Goal: Task Accomplishment & Management: Use online tool/utility

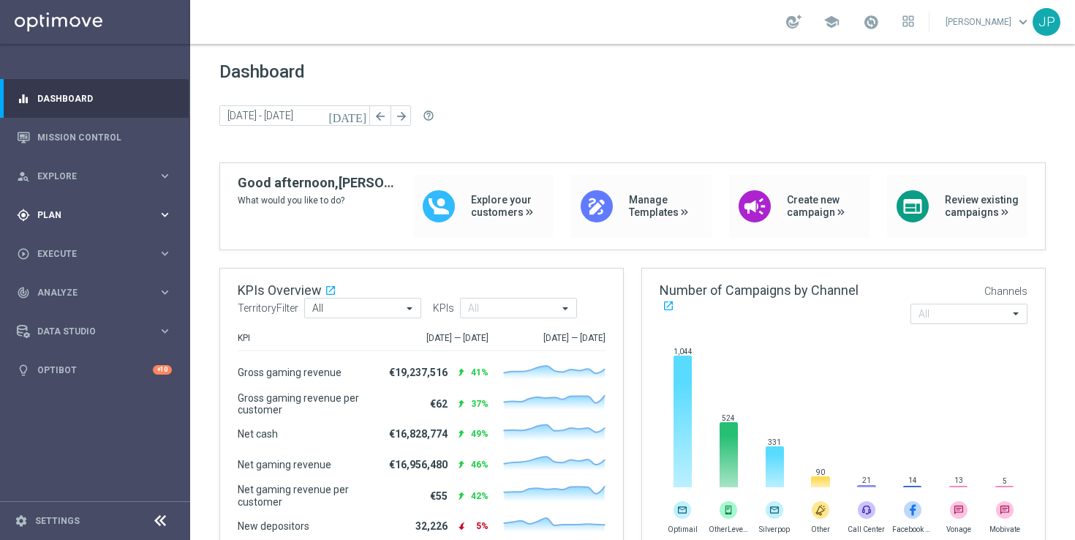
click at [119, 219] on span "Plan" at bounding box center [97, 215] width 121 height 9
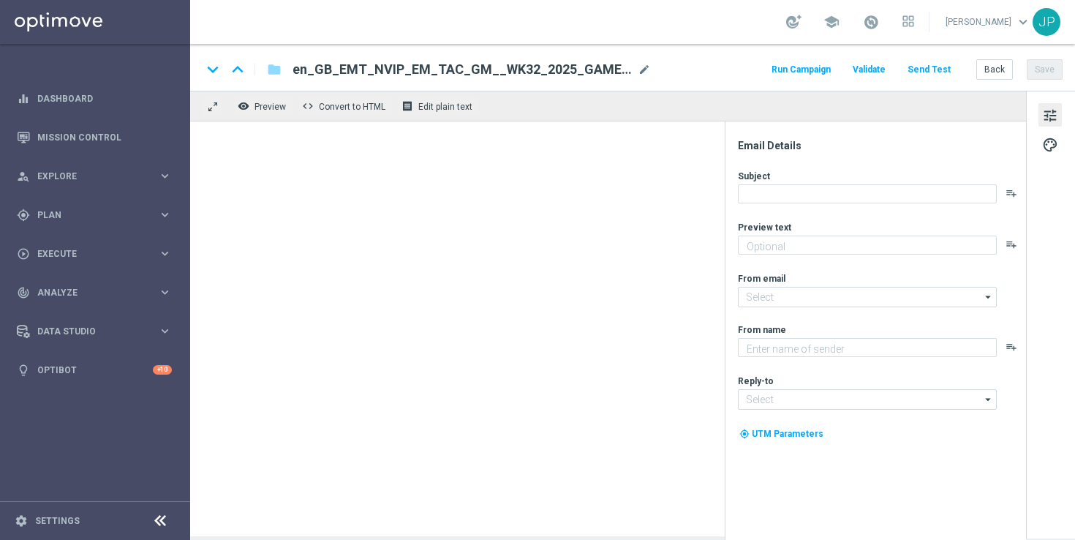
type textarea "No hidden catches!"
type textarea "Lottoland"
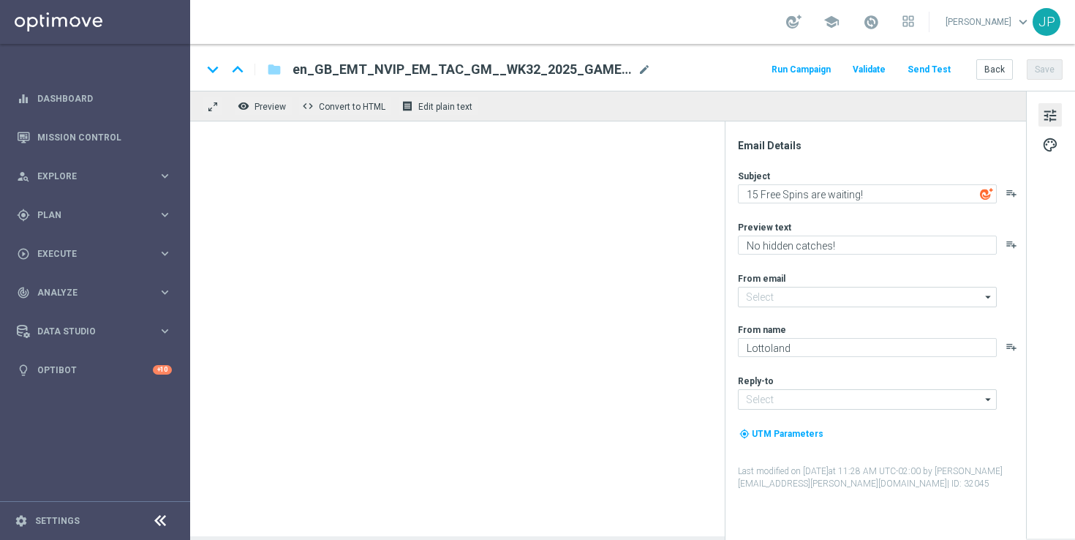
type input "mail@crm.lottoland.com"
type input "support@lottoland.co.uk"
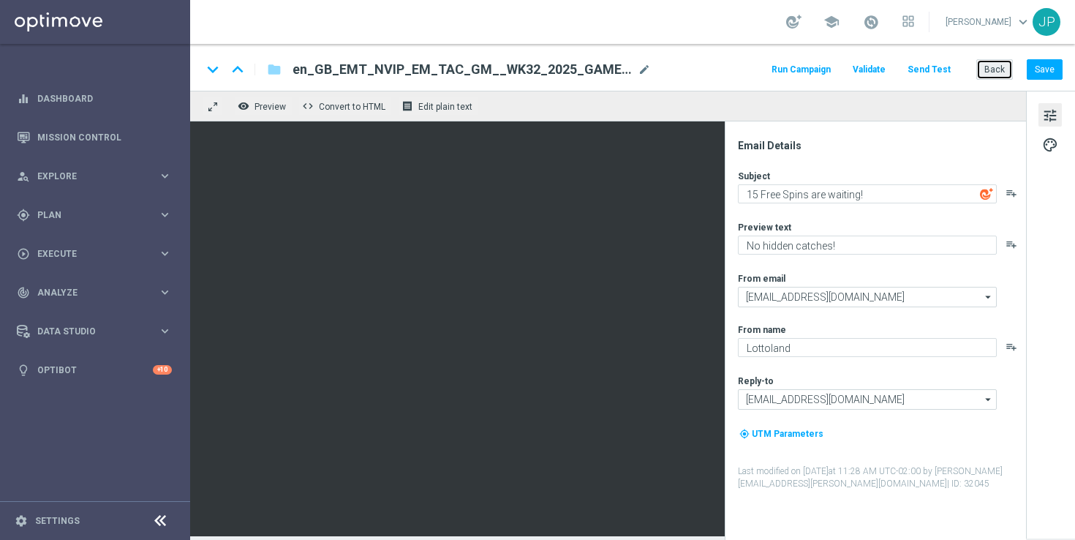
click at [1002, 70] on button "Back" at bounding box center [995, 69] width 37 height 20
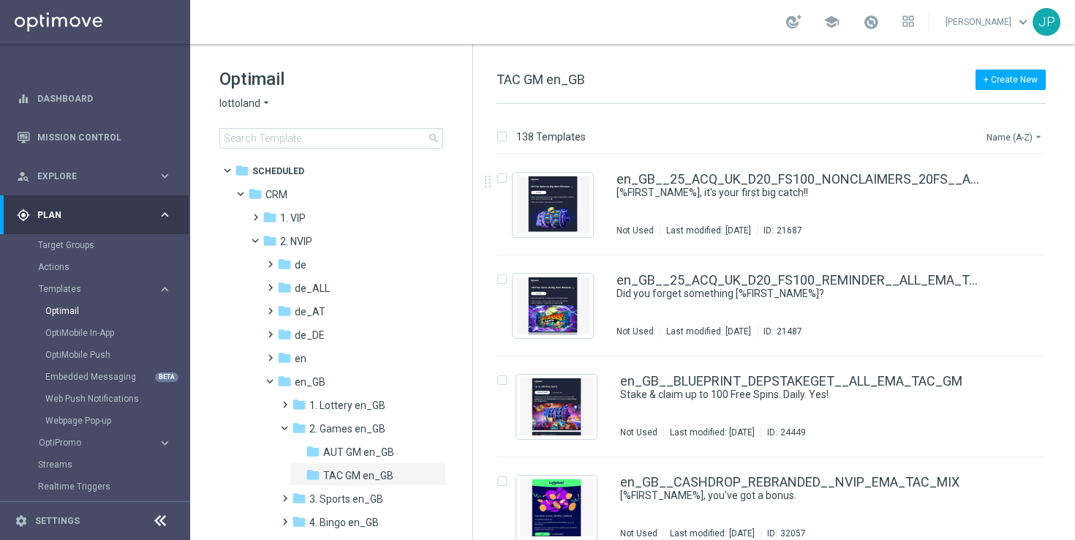
click at [1024, 138] on button "Name (A-Z) arrow_drop_down" at bounding box center [1016, 137] width 61 height 18
click at [997, 197] on span "Date Modified (Newest)" at bounding box center [990, 202] width 98 height 10
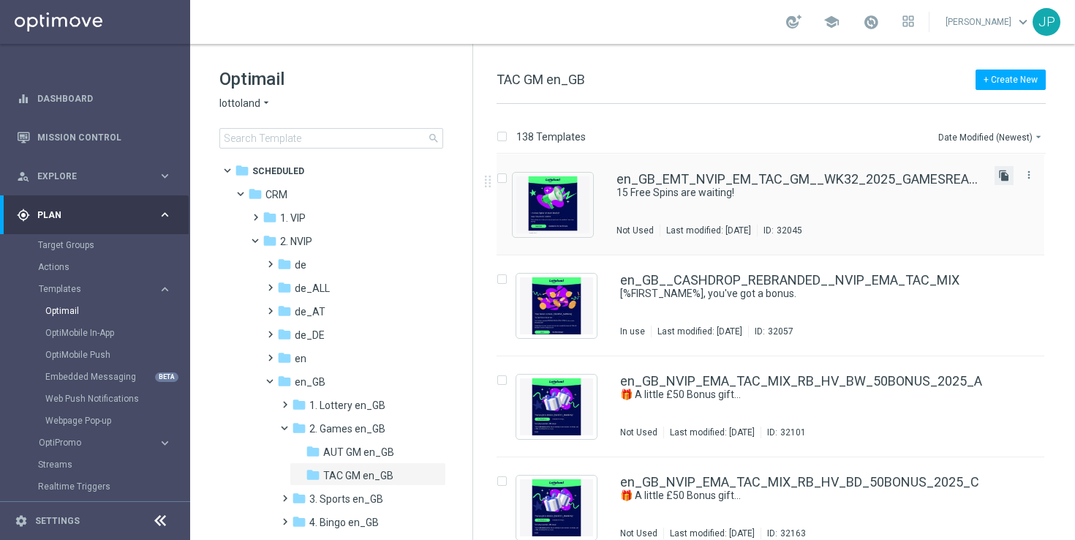
click at [1003, 176] on icon "file_copy" at bounding box center [1005, 176] width 12 height 12
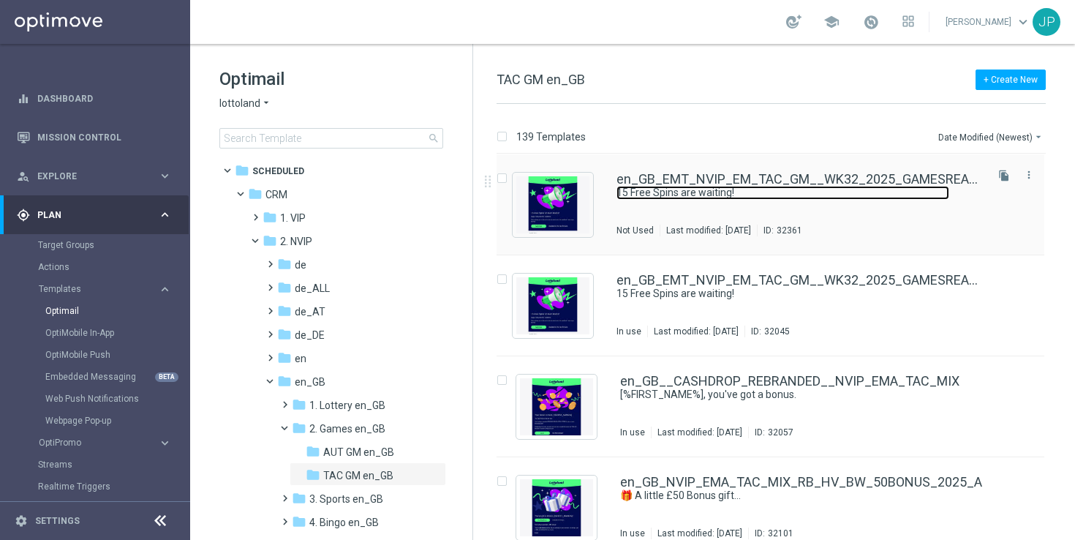
click at [855, 192] on link "15 Free Spins are waiting!" at bounding box center [783, 193] width 333 height 14
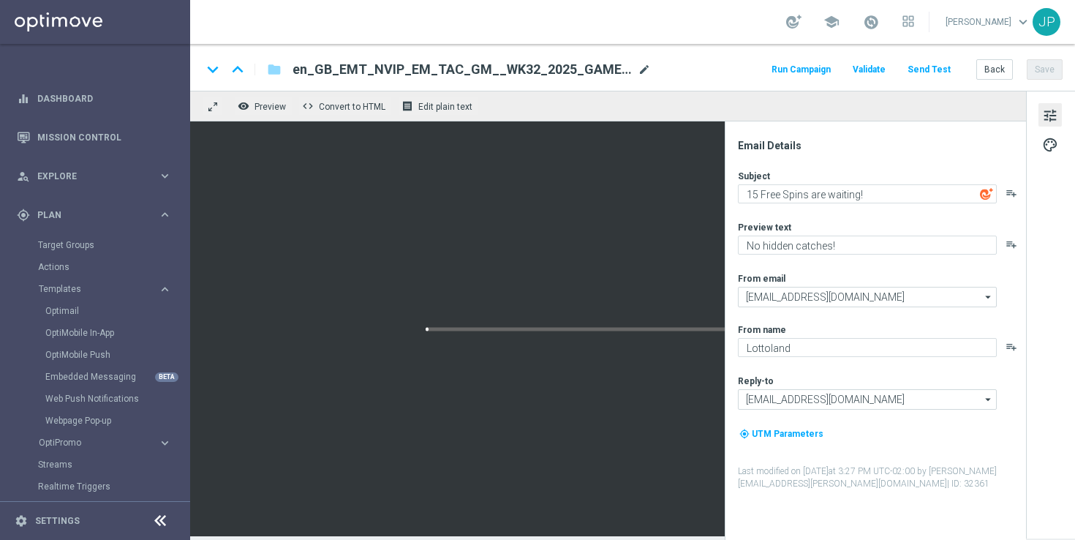
click at [641, 65] on span "mode_edit" at bounding box center [644, 69] width 13 height 13
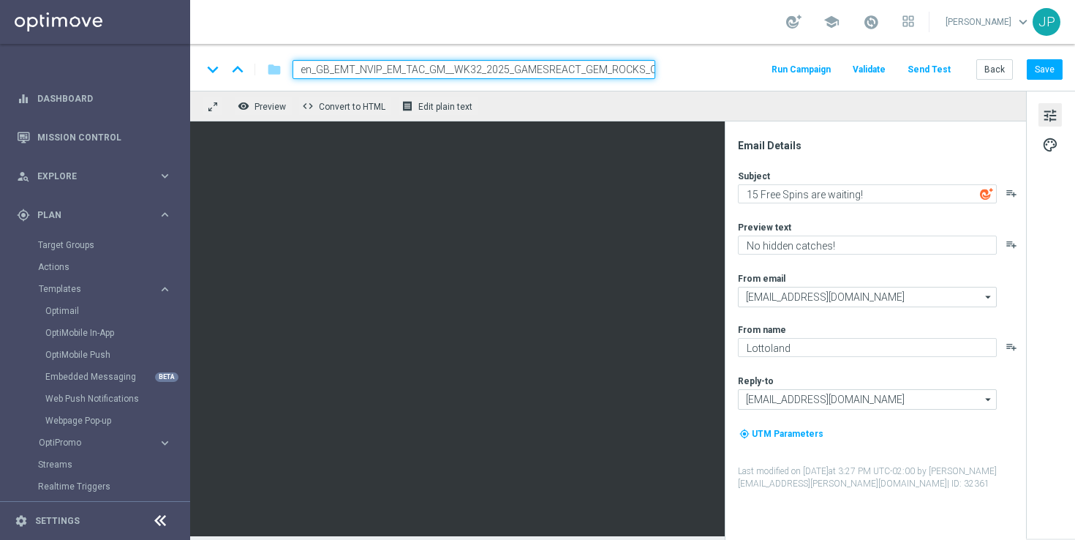
click at [571, 67] on input "en_GB_EMT_NVIP_EM_TAC_GM__WK32_2025_GAMESREACT_GEM_ROCKS_OPTI(1)" at bounding box center [474, 69] width 363 height 19
paste input "3_2025_GAMESREACT_SHINOBI_SPIRIT_OPTI"
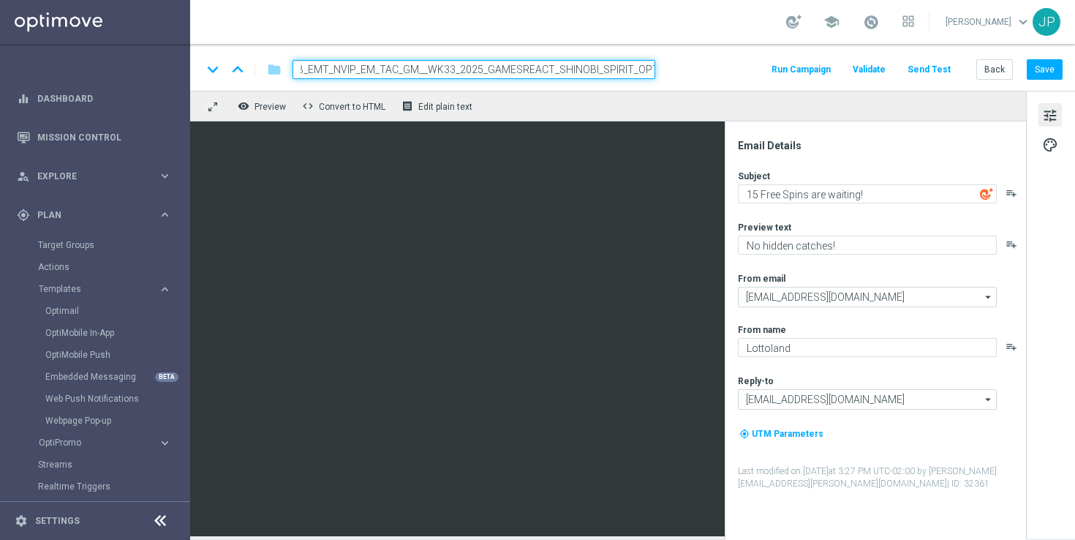
type input "en_GB_EMT_NVIP_EM_TAC_GM__WK33_2025_GAMESREACT_SHINOBI_SPIRIT_OPTI"
click at [691, 66] on div "keyboard_arrow_down keyboard_arrow_up folder en_GB_EMT_NVIP_EM_TAC_GM__WK33_202…" at bounding box center [632, 69] width 861 height 19
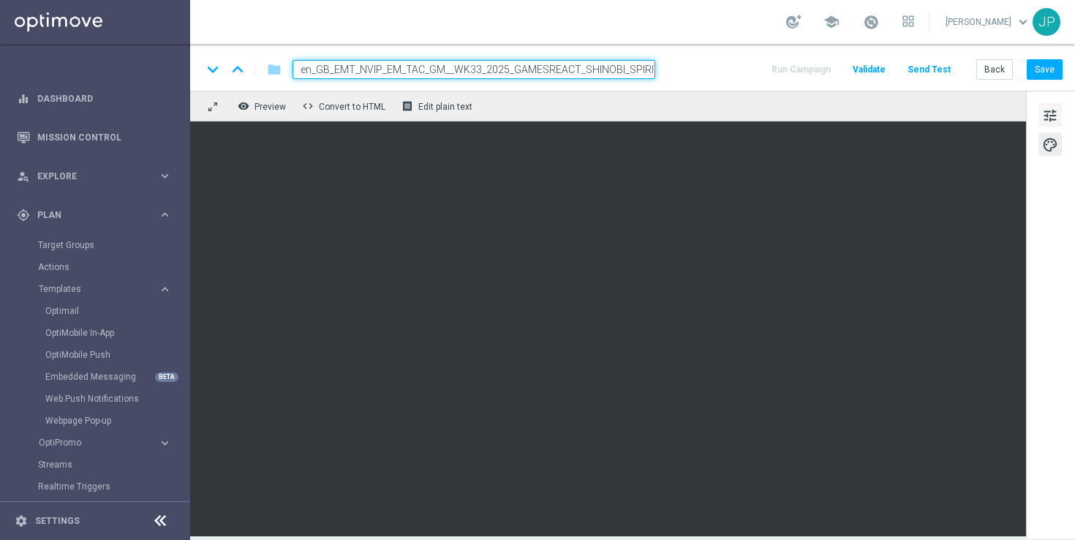
click at [1057, 113] on span "tune" at bounding box center [1051, 115] width 16 height 19
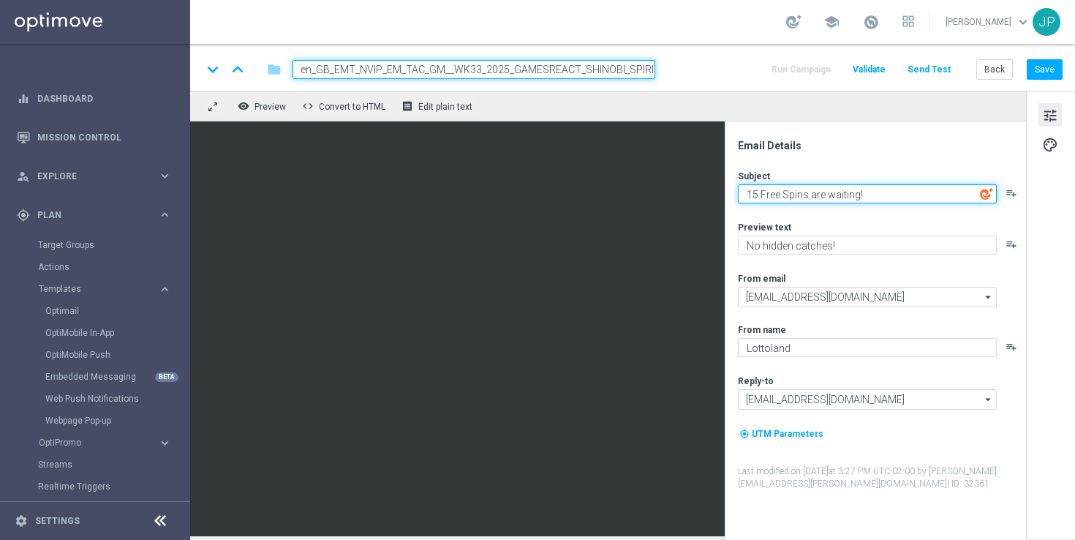
click at [744, 194] on textarea "15 Free Spins are waiting!" at bounding box center [867, 193] width 259 height 19
drag, startPoint x: 744, startPoint y: 194, endPoint x: 862, endPoint y: 195, distance: 117.8
click at [863, 198] on textarea "15 Free Spins are waiting!" at bounding box center [867, 193] width 259 height 19
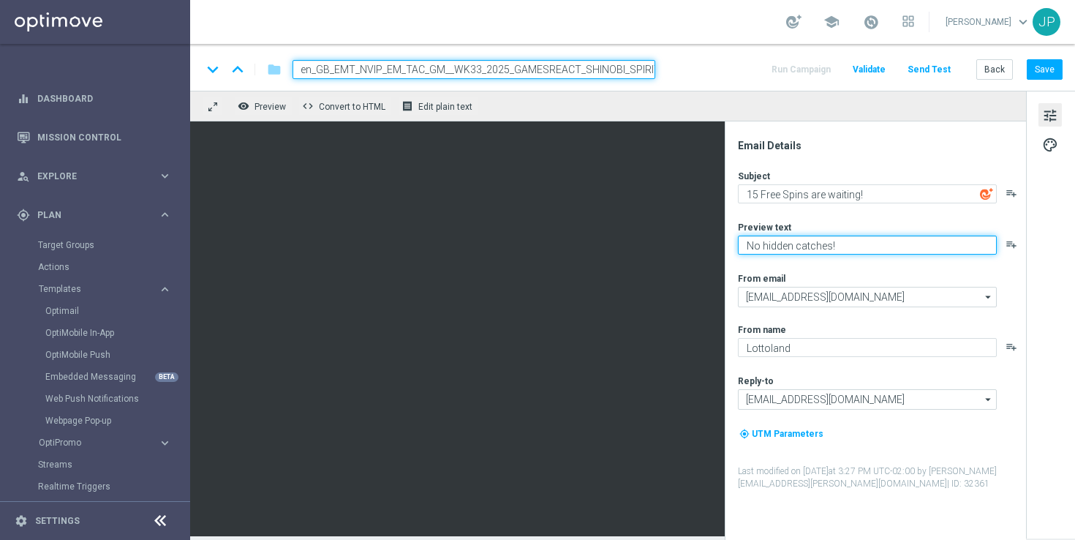
click at [772, 240] on textarea "No hidden catches!" at bounding box center [867, 245] width 259 height 19
type textarea "A weekend treat!"
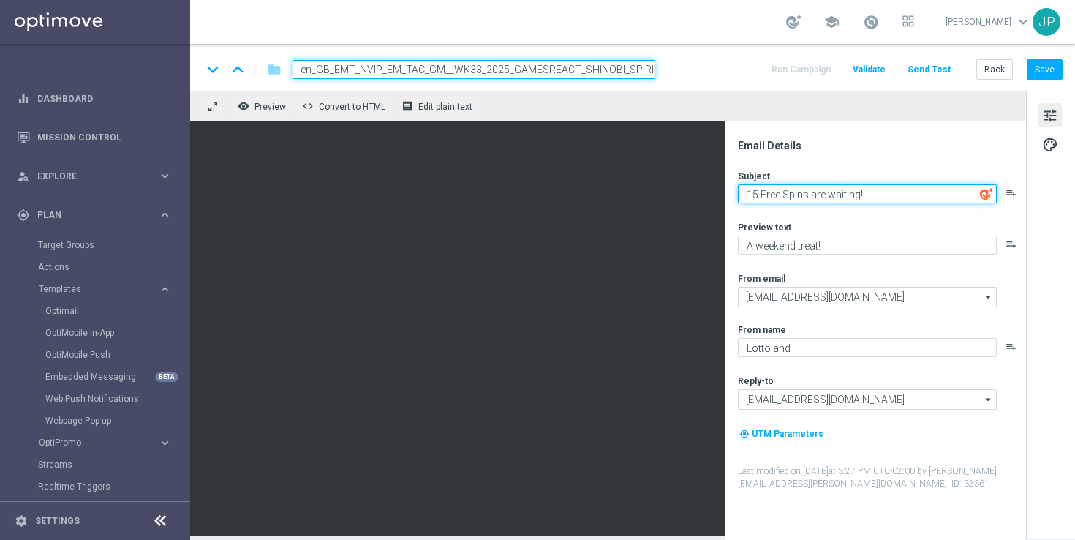
click at [746, 195] on textarea "15 Free Spins are waiting!" at bounding box center [867, 193] width 259 height 19
click at [819, 193] on textarea "15 Free Spins are waiting!" at bounding box center [867, 193] width 259 height 19
drag, startPoint x: 819, startPoint y: 193, endPoint x: 850, endPoint y: 192, distance: 31.5
click at [851, 193] on textarea "15 Free Spins are waiting!" at bounding box center [867, 193] width 259 height 19
click at [744, 195] on textarea "15 Free Spins are waiting!" at bounding box center [867, 193] width 259 height 19
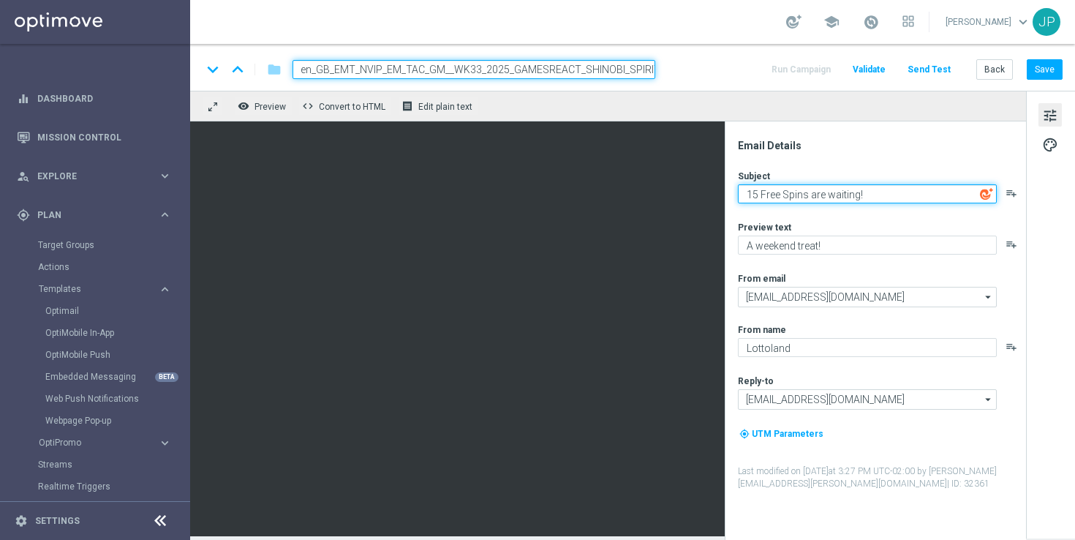
click at [849, 192] on textarea "15 Free Spins are waiting!" at bounding box center [867, 193] width 259 height 19
drag, startPoint x: 849, startPoint y: 192, endPoint x: 806, endPoint y: 194, distance: 43.2
click at [806, 194] on textarea "15 Free Spins are waiting!" at bounding box center [867, 193] width 259 height 19
click at [909, 196] on textarea "15 Free Spins are waiting!" at bounding box center [867, 193] width 259 height 19
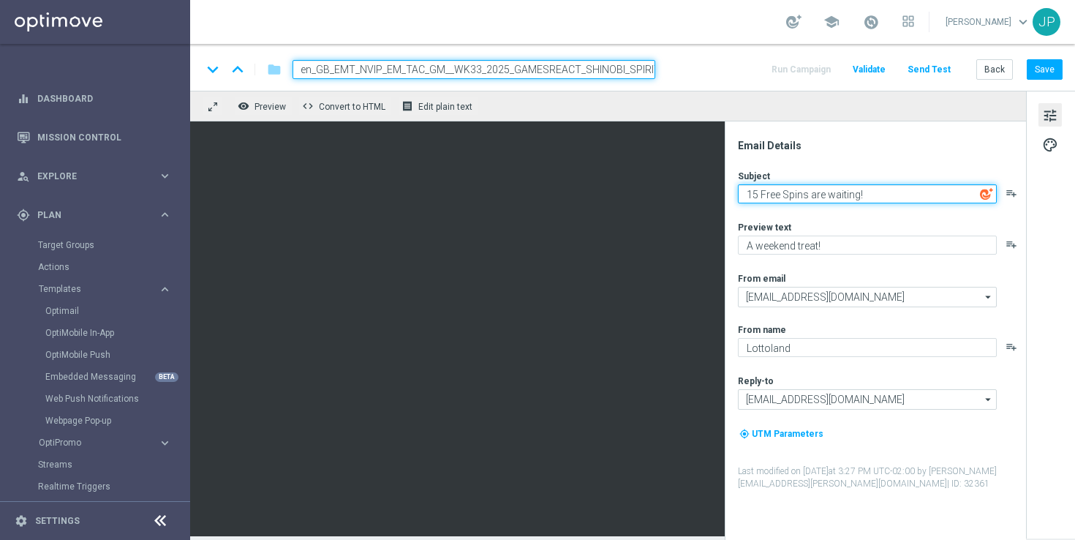
click at [909, 196] on textarea "15 Free Spins are waiting!" at bounding box center [867, 193] width 259 height 19
type textarea "15 Free Spins to start your weekend!"
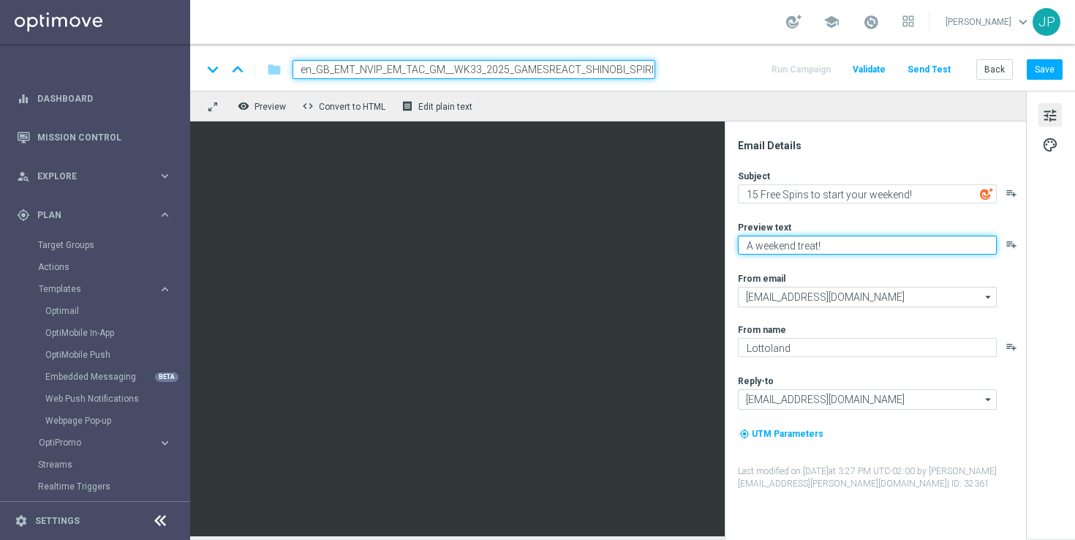
click at [770, 247] on textarea "A weekend treat!" at bounding box center [867, 245] width 259 height 19
click at [796, 243] on textarea "A little treat!" at bounding box center [867, 245] width 259 height 19
type textarea "A little treat - completely free"
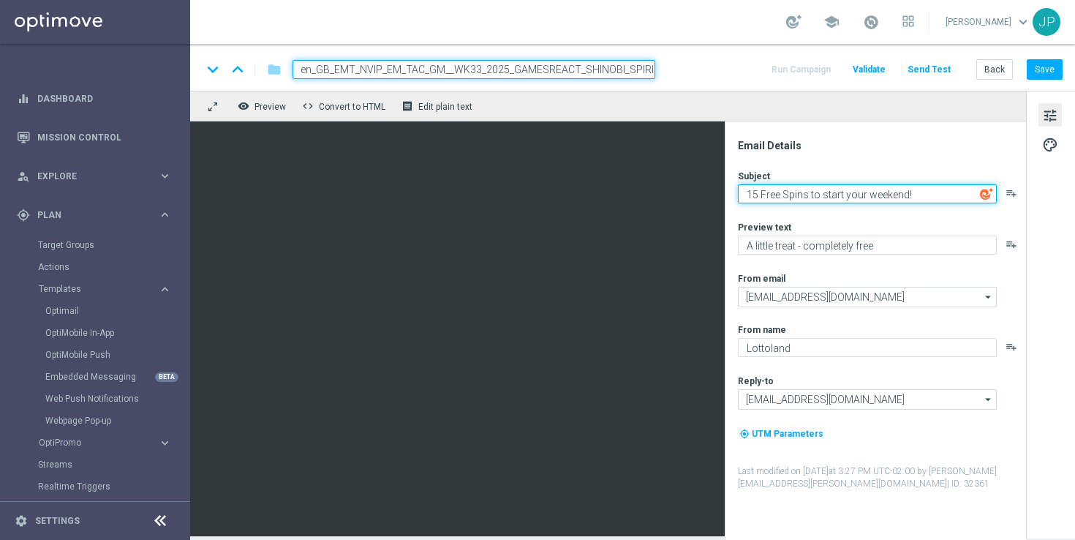
click at [931, 195] on textarea "15 Free Spins to start your weekend!" at bounding box center [867, 193] width 259 height 19
type textarea "15 Free Spins to start your weekend"
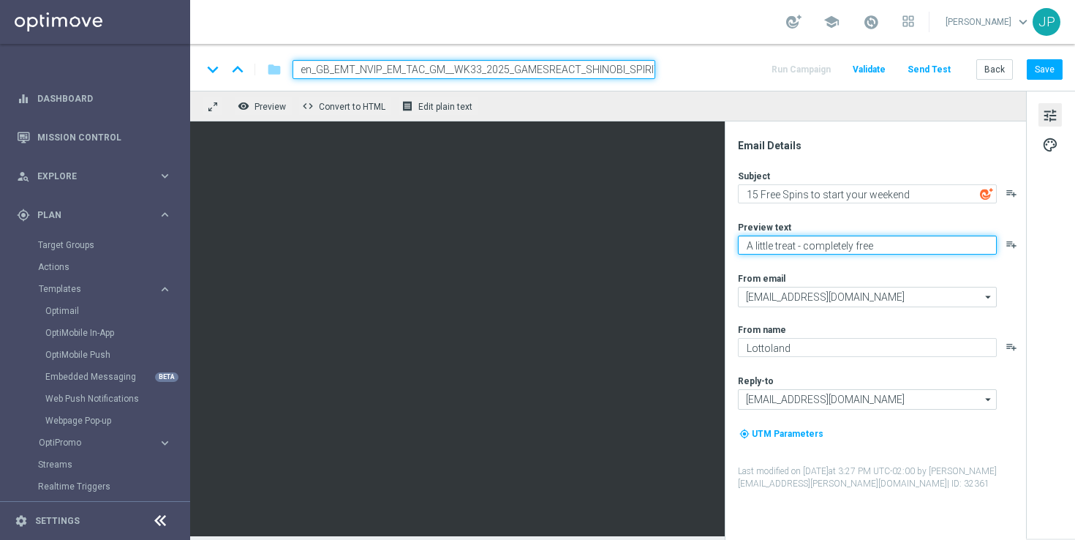
click at [890, 246] on textarea "A little treat - completely free" at bounding box center [867, 245] width 259 height 19
type textarea "A little treat - completely free!"
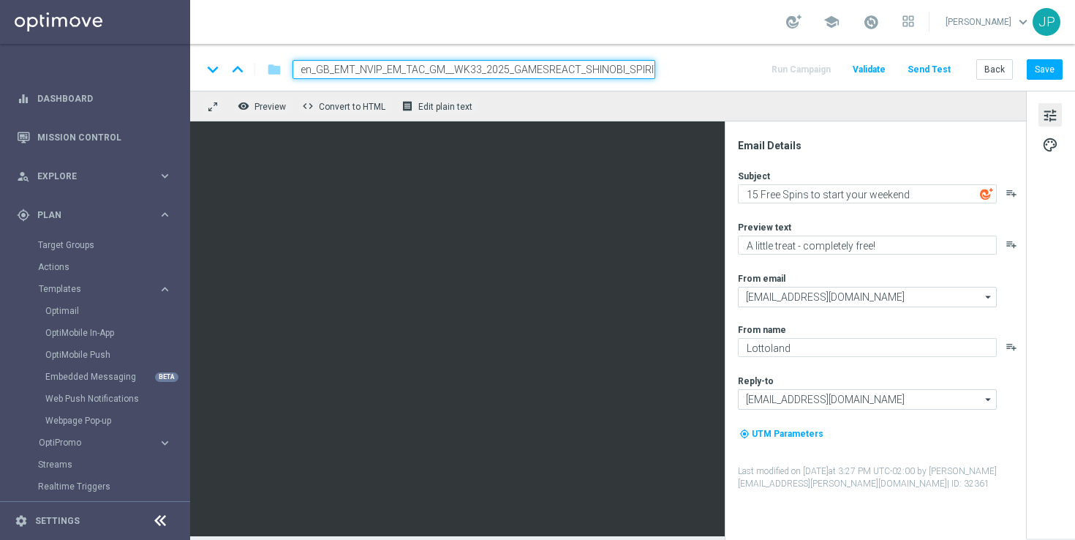
click at [925, 217] on div "Subject 15 Free Spins to start your weekend playlist_add Preview text A little …" at bounding box center [881, 330] width 287 height 320
click at [451, 102] on span "Edit plain text" at bounding box center [445, 107] width 54 height 10
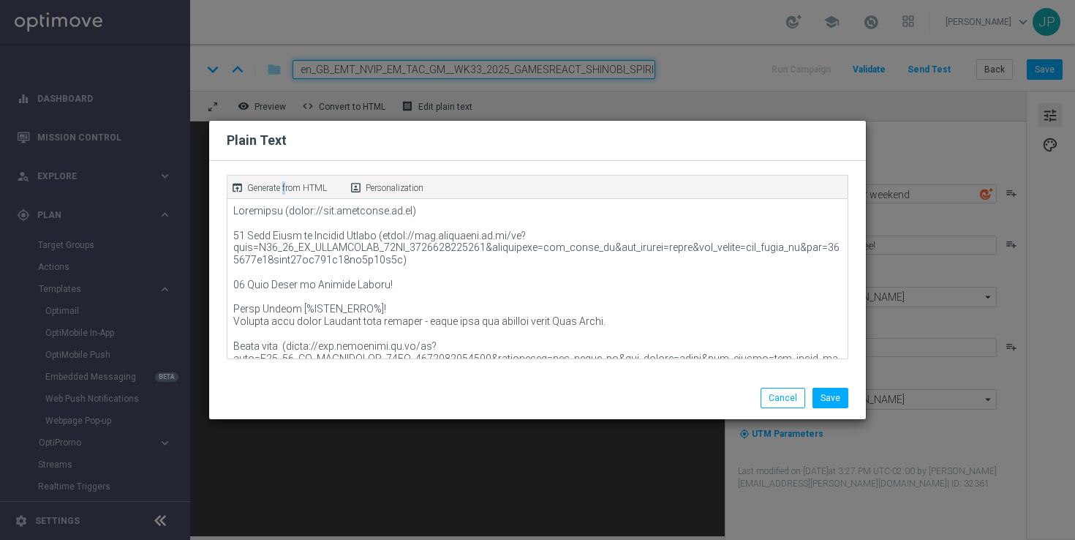
click at [285, 184] on p "Generate from HTML" at bounding box center [287, 187] width 80 height 13
click at [846, 397] on button "Save" at bounding box center [831, 398] width 36 height 20
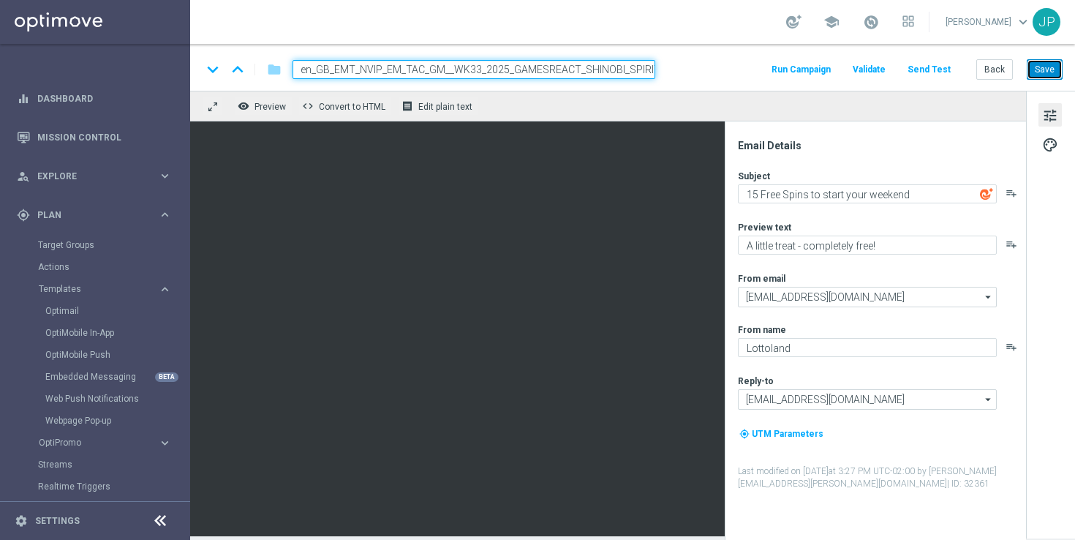
click at [1049, 72] on button "Save" at bounding box center [1045, 69] width 36 height 20
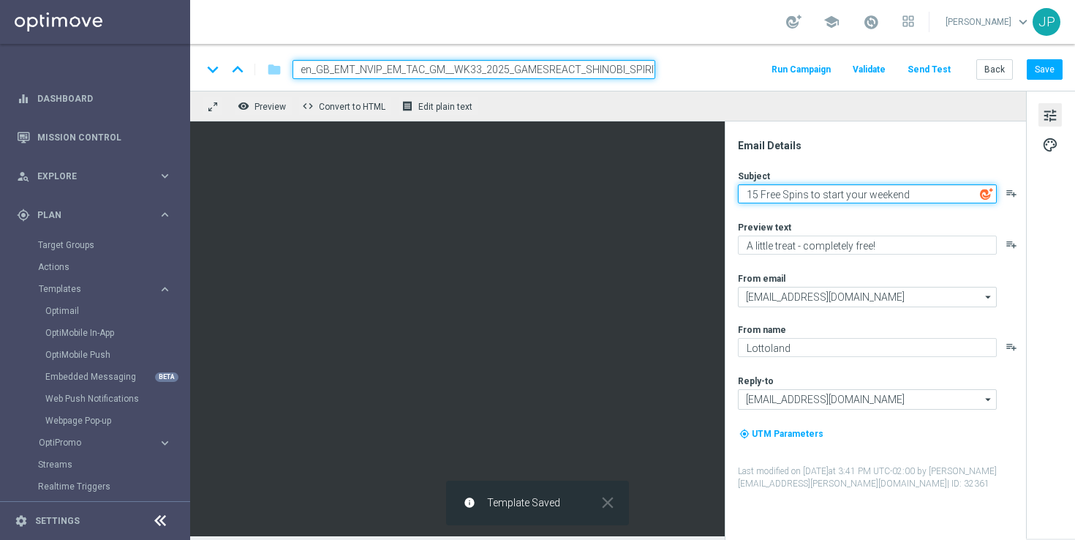
click at [943, 195] on textarea "15 Free Spins to start your weekend" at bounding box center [867, 193] width 259 height 19
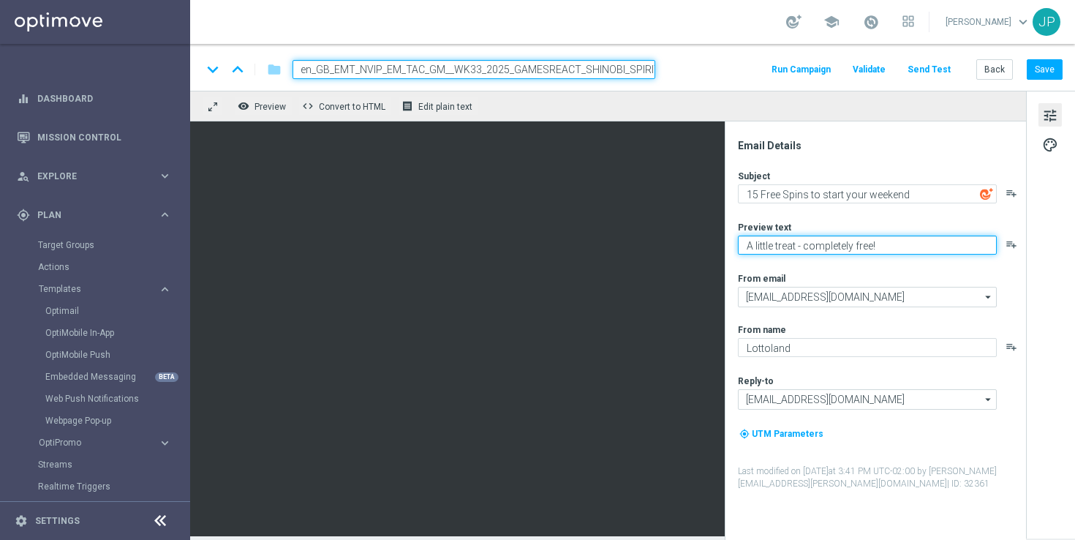
click at [857, 246] on textarea "A little treat - completely free!" at bounding box center [867, 245] width 259 height 19
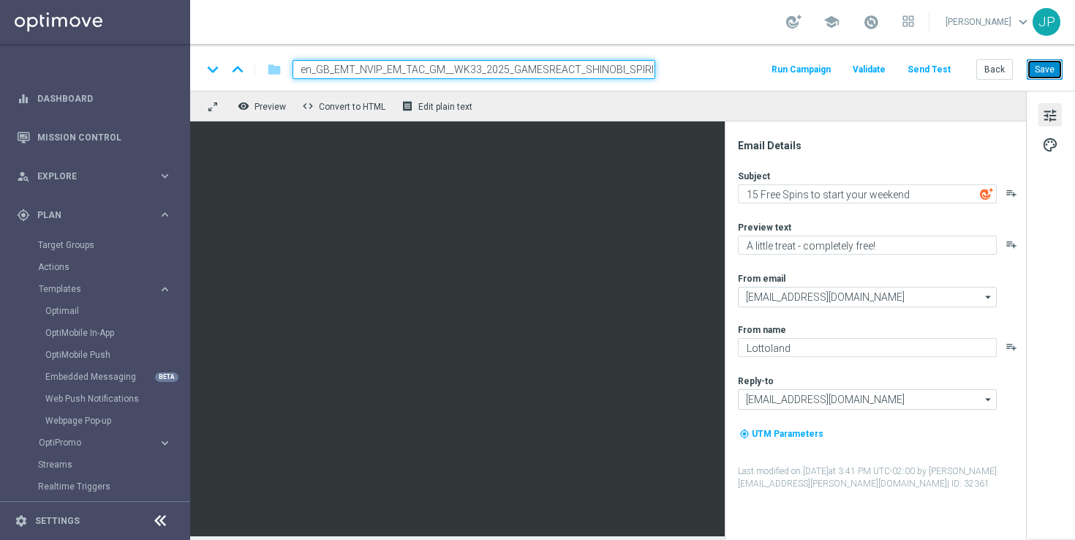
click at [1049, 67] on button "Save" at bounding box center [1045, 69] width 36 height 20
click at [941, 72] on button "Send Test" at bounding box center [930, 70] width 48 height 20
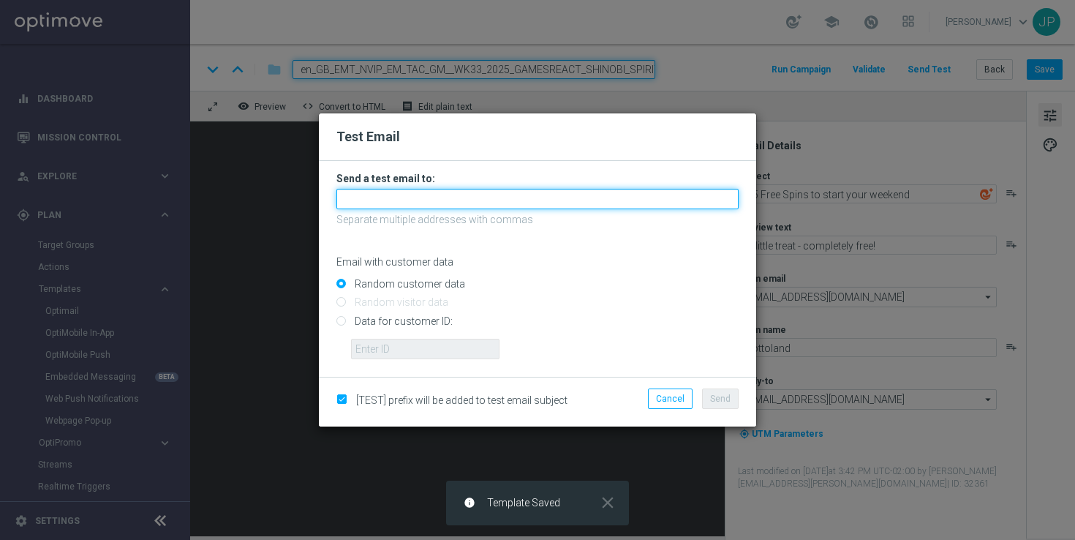
click at [521, 200] on input "text" at bounding box center [538, 199] width 402 height 20
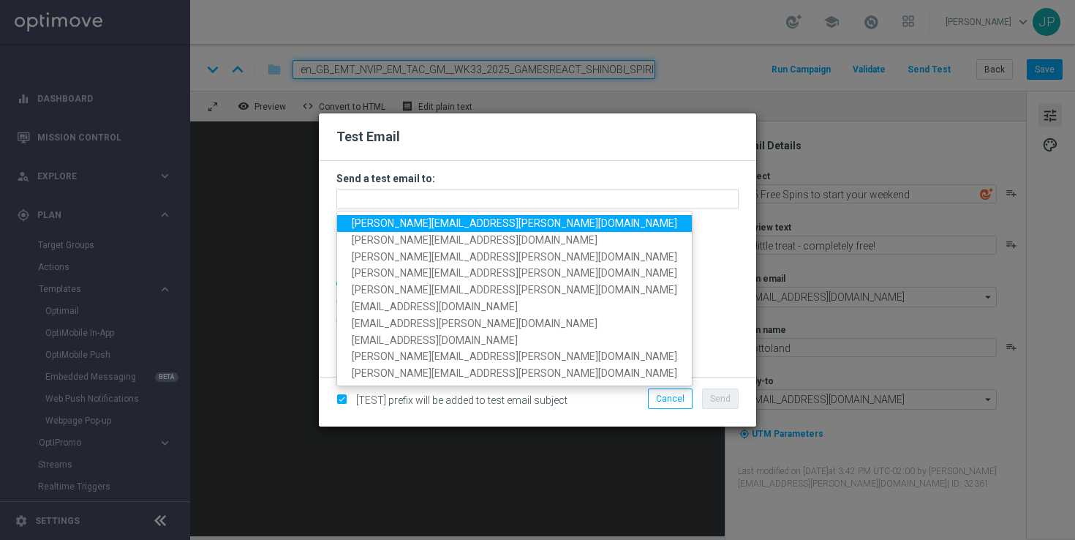
click at [377, 219] on span "ricky.hubbard@lottoland.com" at bounding box center [515, 223] width 326 height 12
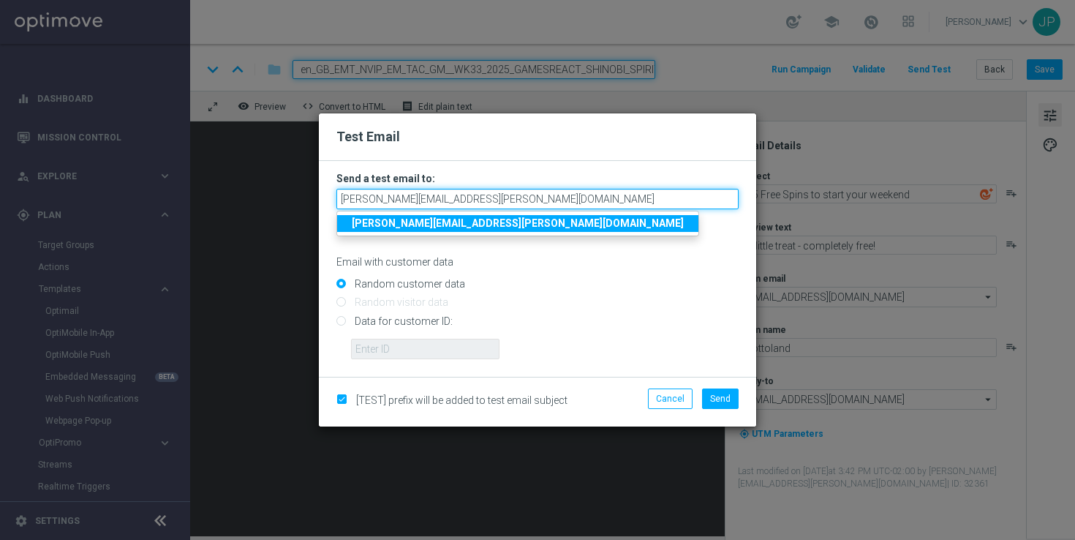
click at [503, 198] on input "ricky.hubbard@lottoland.com" at bounding box center [538, 199] width 402 height 20
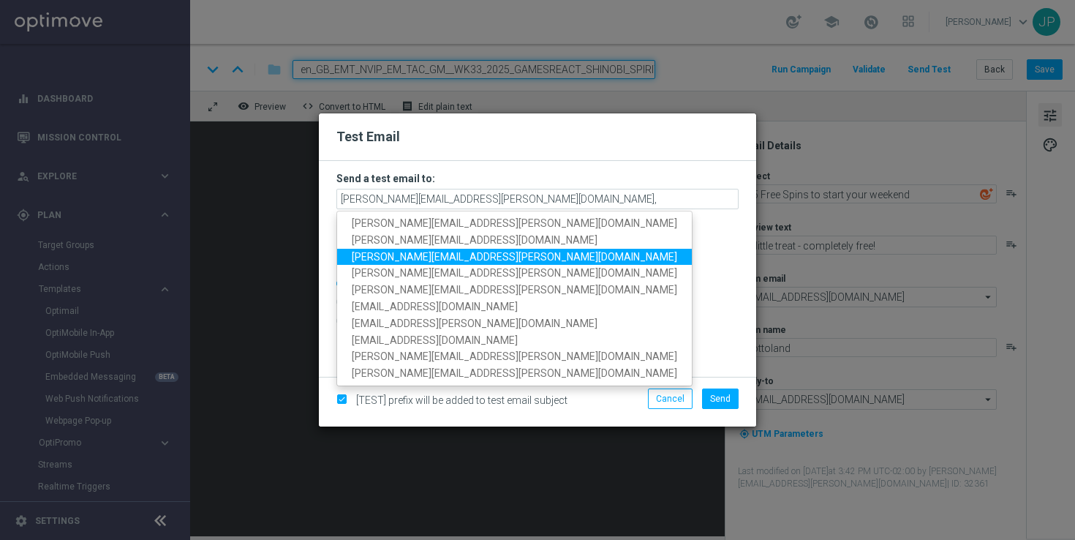
click at [435, 255] on span "james.parr@lottoland.com" at bounding box center [515, 256] width 326 height 12
type input "ricky.hubbard@lottoland.com,james.parr@lottoland.com"
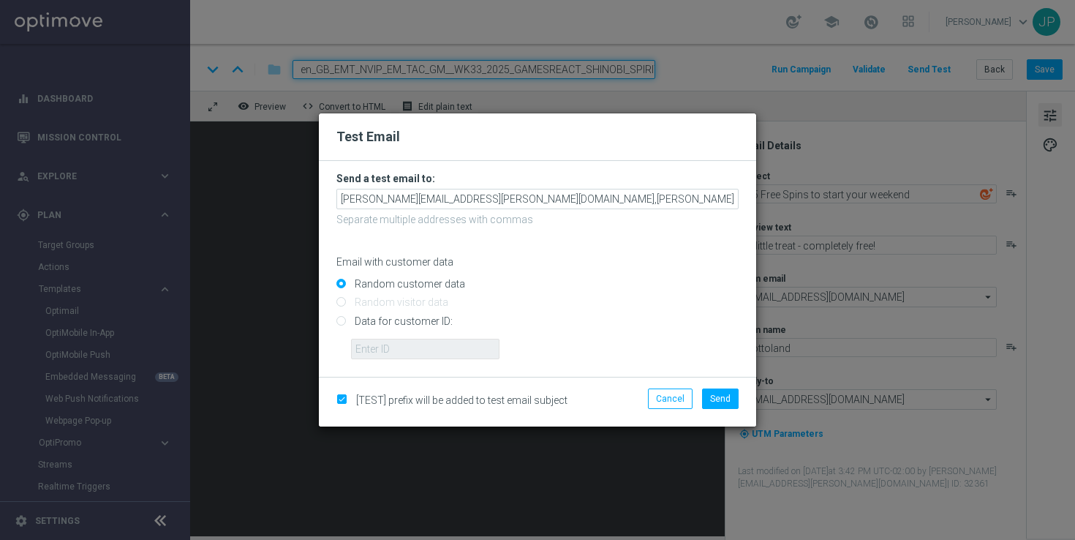
click at [664, 285] on input "Random customer data" at bounding box center [538, 290] width 402 height 20
click at [395, 323] on input "Data for customer ID:" at bounding box center [538, 327] width 402 height 20
radio input "true"
click at [395, 353] on input "text" at bounding box center [425, 349] width 149 height 20
paste input "223901476"
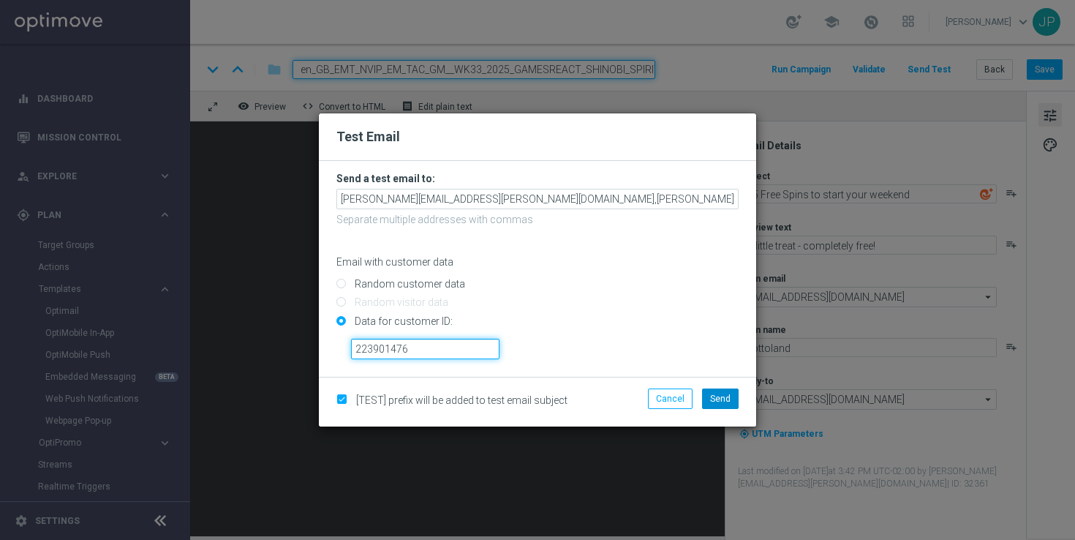
type input "223901476"
click at [735, 402] on button "Send" at bounding box center [720, 398] width 37 height 20
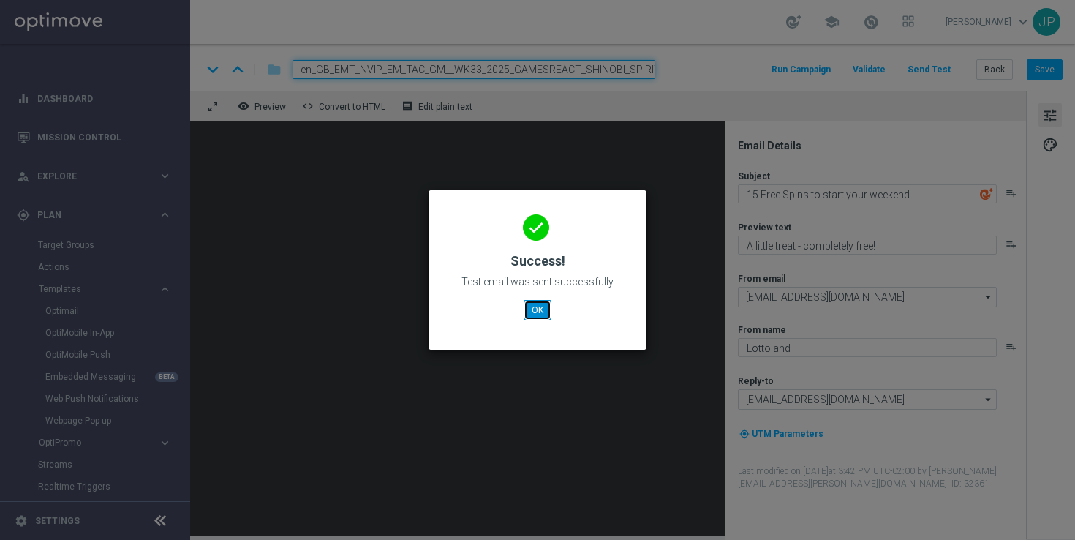
click at [540, 307] on button "OK" at bounding box center [538, 310] width 28 height 20
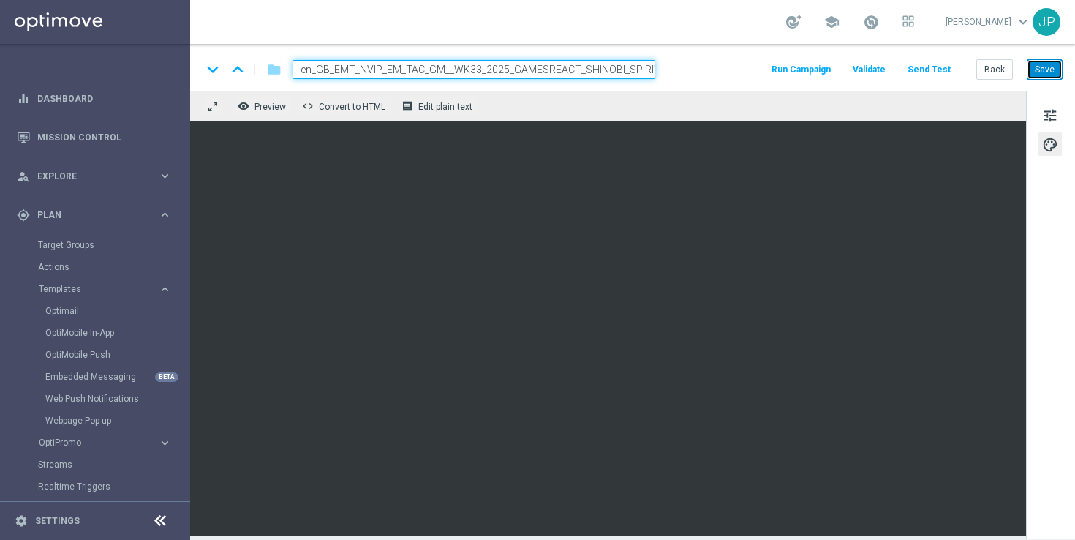
click at [1047, 73] on button "Save" at bounding box center [1045, 69] width 36 height 20
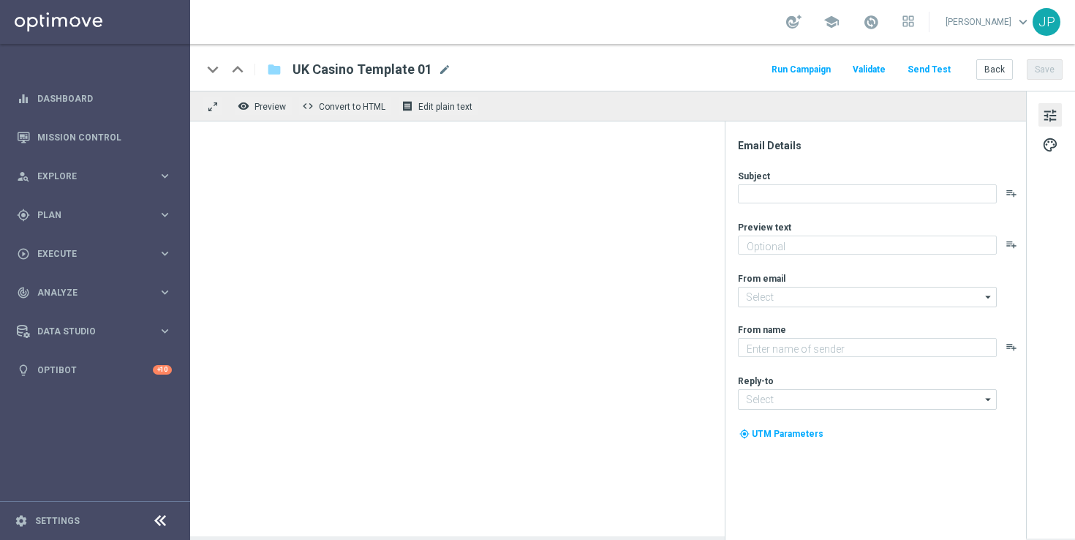
type textarea "preview text"
type textarea "Lottoland"
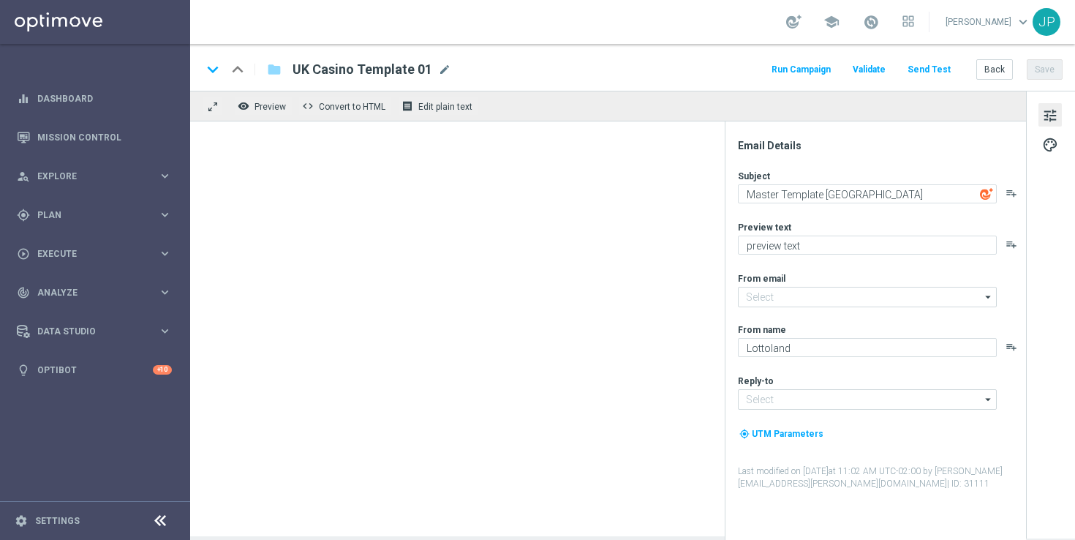
type input "[EMAIL_ADDRESS][DOMAIN_NAME]"
